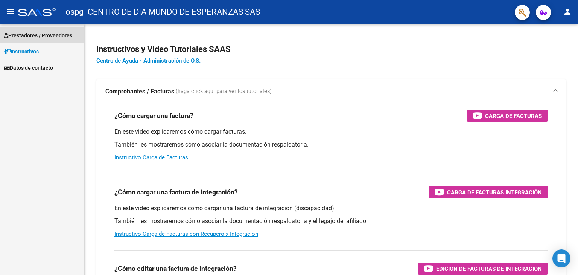
click at [53, 29] on link "Prestadores / Proveedores" at bounding box center [42, 35] width 84 height 16
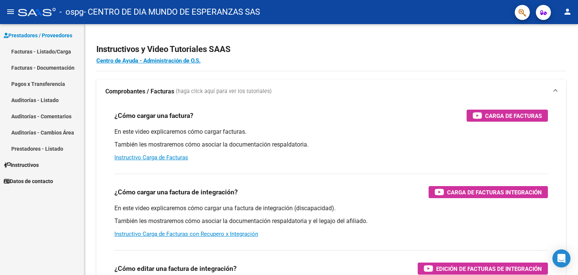
click at [53, 52] on link "Facturas - Listado/Carga" at bounding box center [42, 51] width 84 height 16
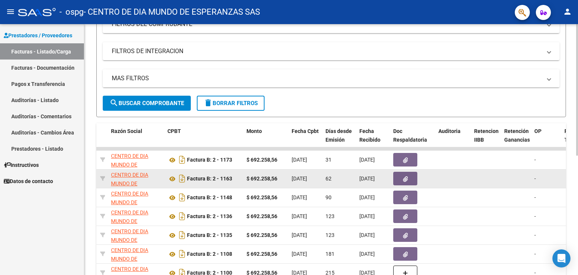
scroll to position [0, 196]
click at [411, 177] on button "button" at bounding box center [406, 178] width 24 height 14
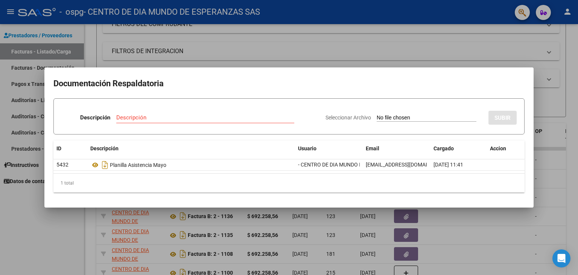
click at [529, 79] on mat-dialog-content "Documentación Respaldatoria Descripción Descripción Seleccionar Archivo SUBIR I…" at bounding box center [288, 136] width 489 height 121
click at [558, 80] on div at bounding box center [289, 137] width 578 height 275
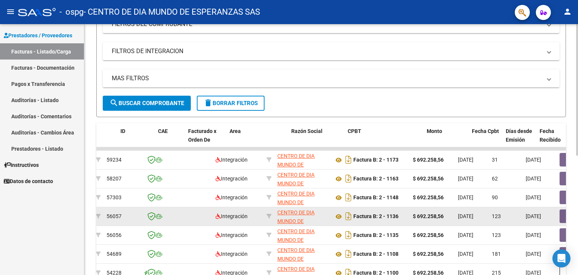
scroll to position [0, 0]
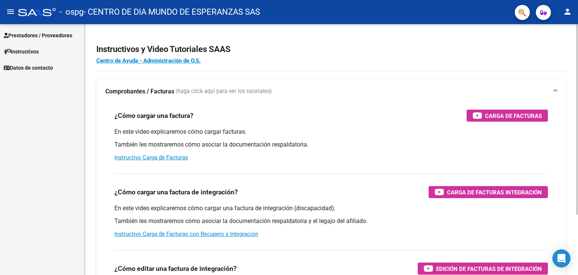
click at [57, 33] on span "Prestadores / Proveedores" at bounding box center [38, 35] width 68 height 8
click at [60, 37] on span "Prestadores / Proveedores" at bounding box center [38, 35] width 68 height 8
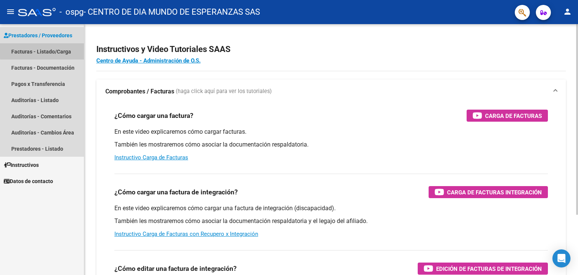
click at [50, 46] on link "Facturas - Listado/Carga" at bounding box center [42, 51] width 84 height 16
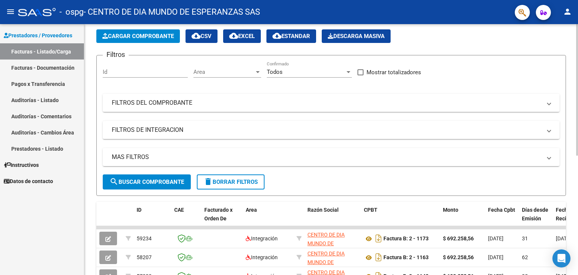
scroll to position [34, 0]
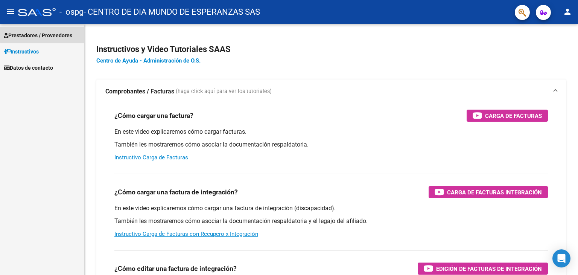
click at [76, 34] on link "Prestadores / Proveedores" at bounding box center [42, 35] width 84 height 16
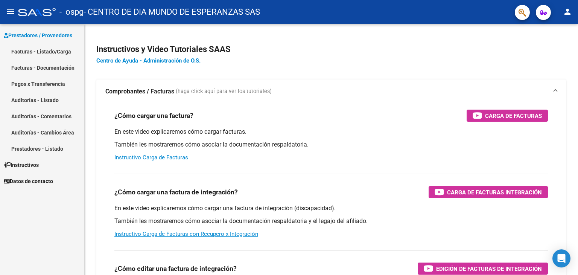
click at [69, 49] on link "Facturas - Listado/Carga" at bounding box center [42, 51] width 84 height 16
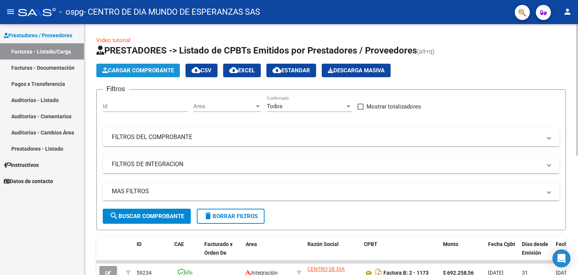
click at [144, 70] on span "Cargar Comprobante" at bounding box center [137, 70] width 71 height 7
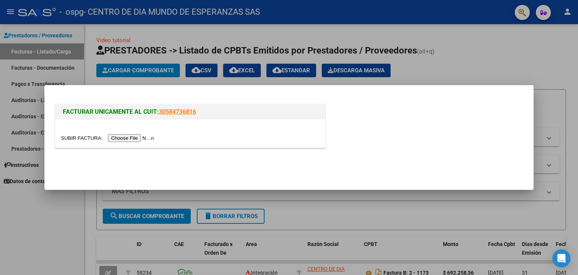
click at [135, 139] on input "file" at bounding box center [108, 138] width 95 height 8
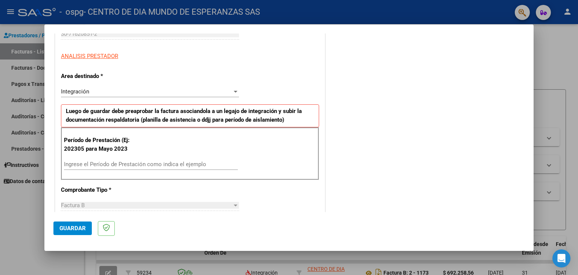
scroll to position [125, 0]
click at [177, 164] on input "Ingrese el Período de Prestación como indica el ejemplo" at bounding box center [151, 164] width 174 height 7
type input "202507"
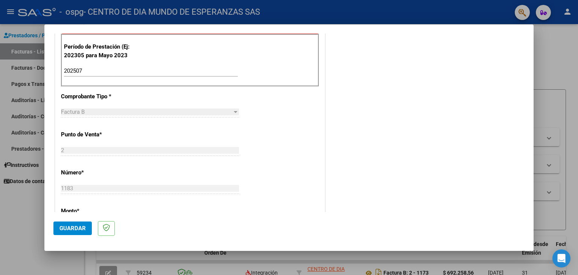
click at [279, 171] on div "CUIT * 30-71620851-2 Ingresar CUIT ANALISIS PRESTADOR Area destinado * Integrac…" at bounding box center [189, 185] width 269 height 552
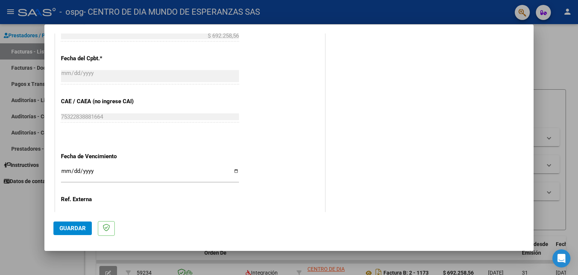
scroll to position [468, 0]
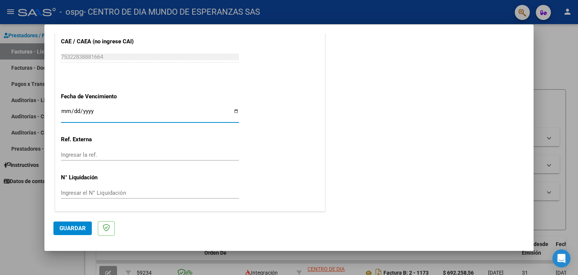
click at [232, 114] on input "Ingresar la fecha" at bounding box center [150, 114] width 178 height 12
click at [232, 112] on input "Ingresar la fecha" at bounding box center [150, 114] width 178 height 12
type input "2025-08-21"
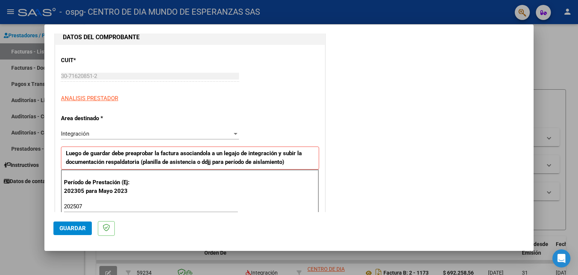
scroll to position [0, 0]
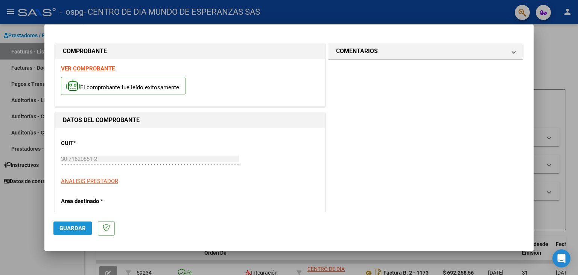
click at [72, 229] on span "Guardar" at bounding box center [72, 228] width 26 height 7
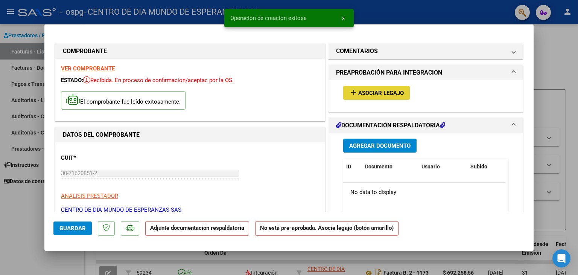
click at [370, 90] on span "Asociar Legajo" at bounding box center [381, 93] width 46 height 7
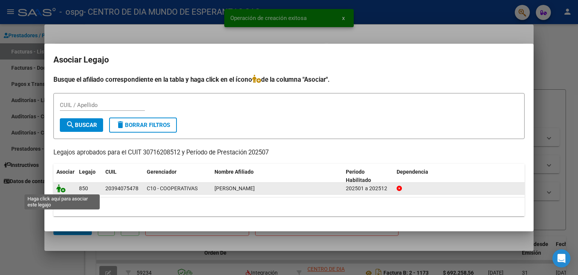
click at [61, 187] on icon at bounding box center [60, 188] width 9 height 8
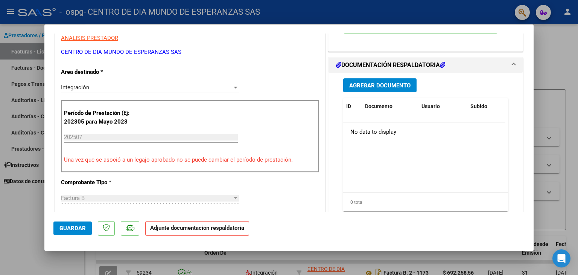
scroll to position [161, 0]
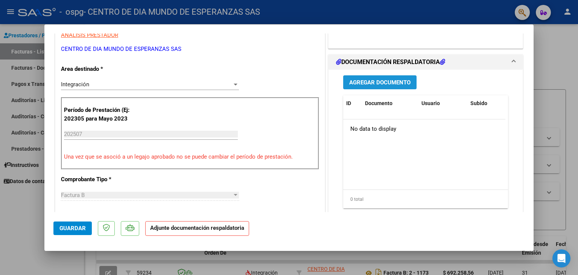
click at [397, 85] on span "Agregar Documento" at bounding box center [379, 82] width 61 height 7
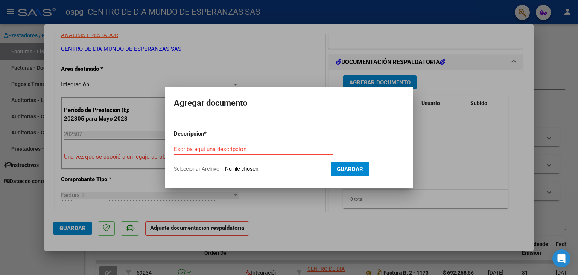
click at [273, 165] on app-file-uploader "Seleccionar Archivo" at bounding box center [252, 168] width 157 height 7
click at [245, 166] on input "Seleccionar Archivo" at bounding box center [275, 168] width 100 height 7
type input "C:\fakepath\PA MATOS JULIO 25.pdf"
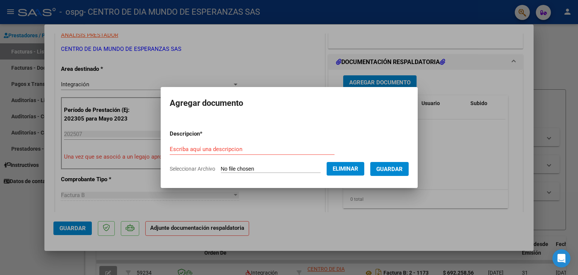
click at [246, 144] on div "Escriba aquí una descripcion" at bounding box center [252, 148] width 165 height 11
type input "PLANILLA ASISTENCIA"
click at [391, 169] on span "Guardar" at bounding box center [389, 168] width 26 height 7
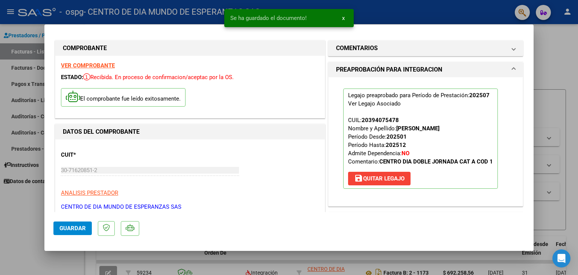
scroll to position [0, 0]
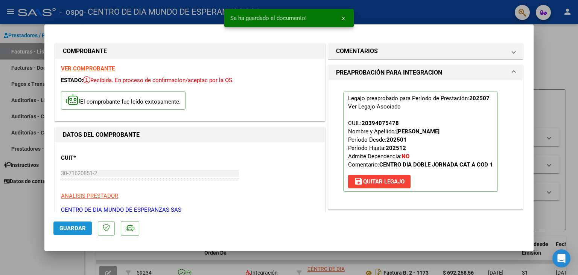
click at [79, 226] on span "Guardar" at bounding box center [72, 228] width 26 height 7
click at [552, 120] on div at bounding box center [289, 137] width 578 height 275
